Goal: Navigation & Orientation: Understand site structure

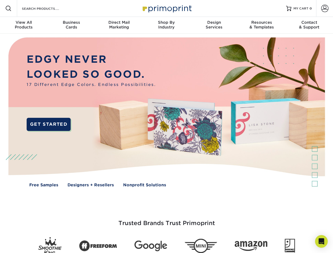
click at [166, 126] on img at bounding box center [166, 116] width 329 height 165
click at [8, 8] on span at bounding box center [8, 8] width 6 height 6
click at [324, 8] on span at bounding box center [324, 8] width 7 height 7
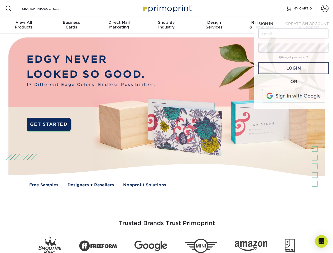
click at [24, 25] on div "View All Products" at bounding box center [23, 24] width 47 height 9
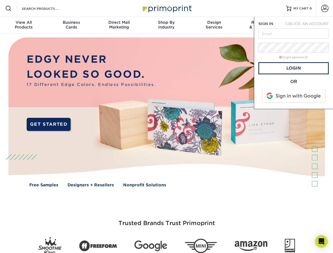
click at [71, 25] on div "Business Cards" at bounding box center [70, 24] width 47 height 9
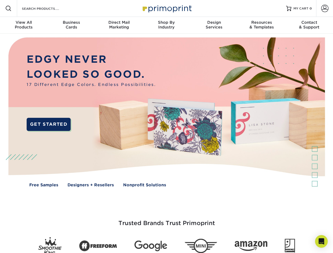
click at [119, 25] on div "Direct Mail Marketing" at bounding box center [118, 24] width 47 height 9
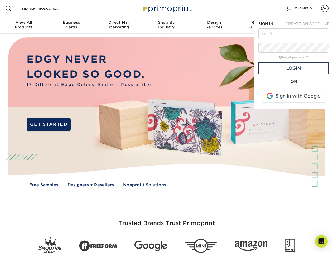
click at [166, 25] on div "Shop By Industry" at bounding box center [165, 24] width 47 height 9
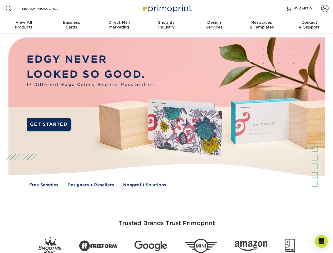
click at [214, 25] on div "Design Services" at bounding box center [213, 24] width 47 height 9
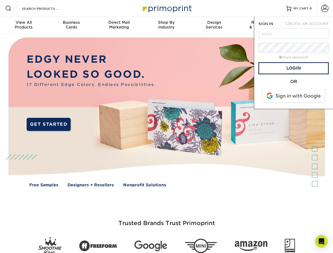
click at [261, 25] on span "SIGN IN" at bounding box center [265, 24] width 15 height 4
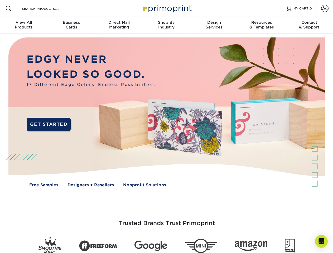
click at [309, 25] on div "Contact & Support" at bounding box center [308, 24] width 47 height 9
